Goal: Task Accomplishment & Management: Use online tool/utility

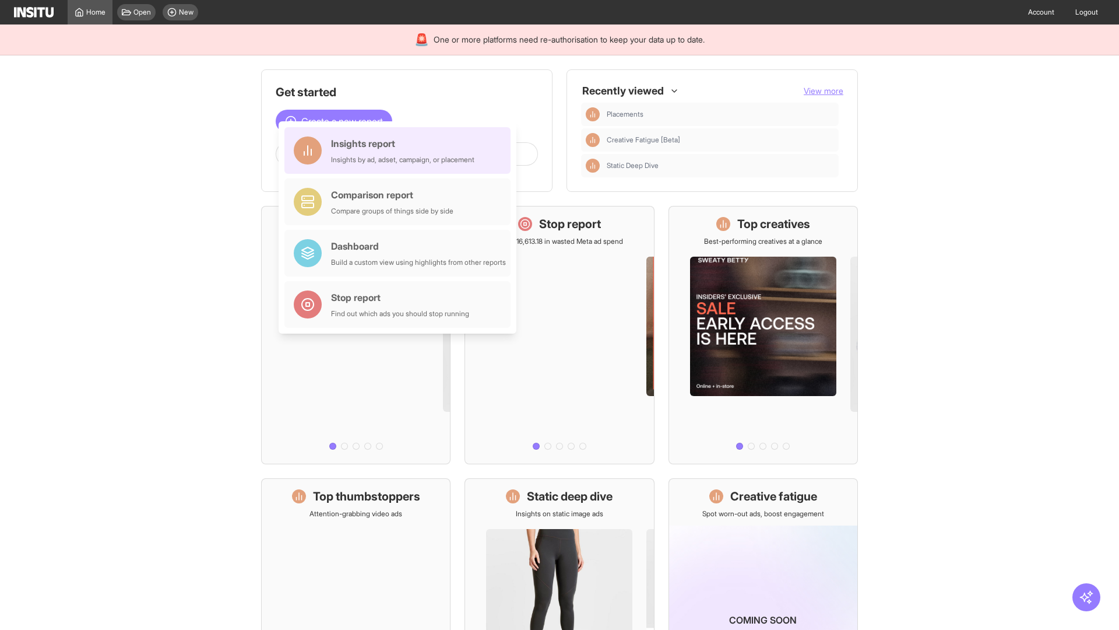
click at [401, 150] on div "Insights report Insights by ad, adset, campaign, or placement" at bounding box center [402, 150] width 143 height 28
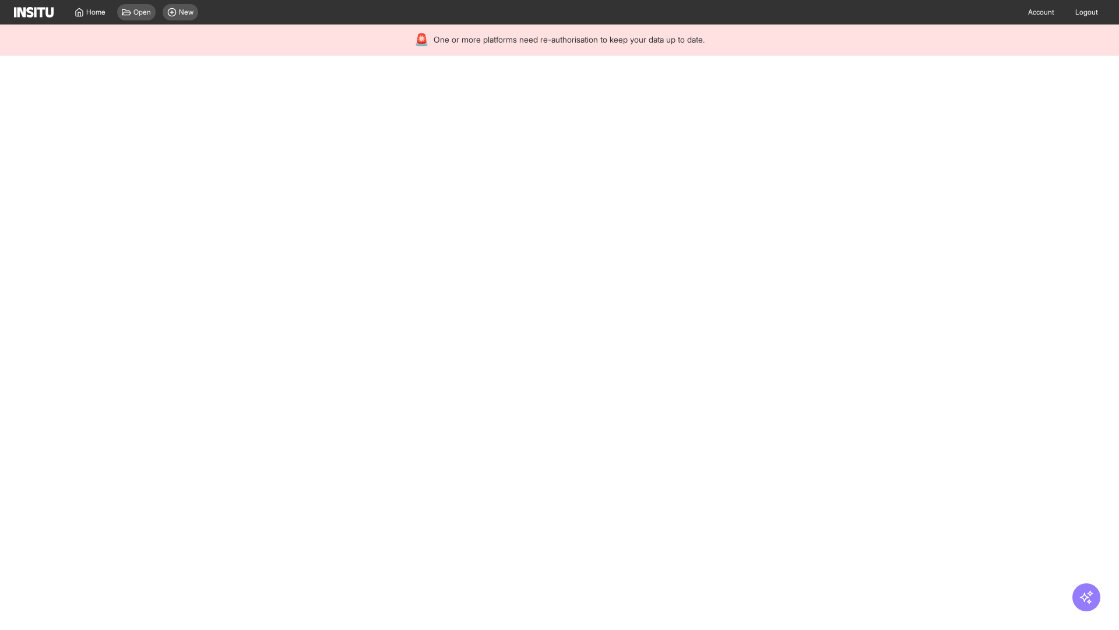
select select "**"
